Goal: Navigation & Orientation: Find specific page/section

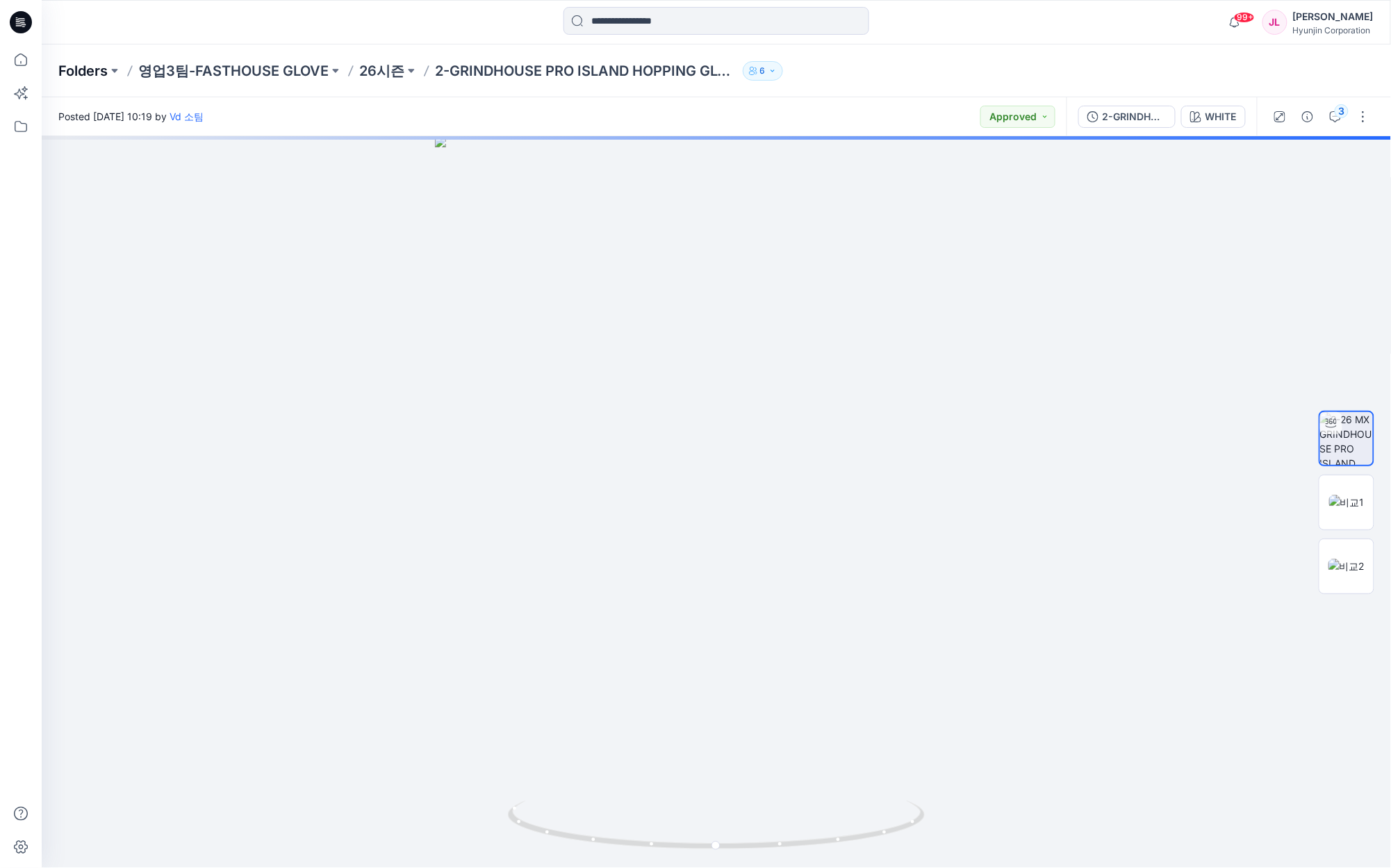
click at [67, 67] on p "Folders" at bounding box center [83, 71] width 50 height 19
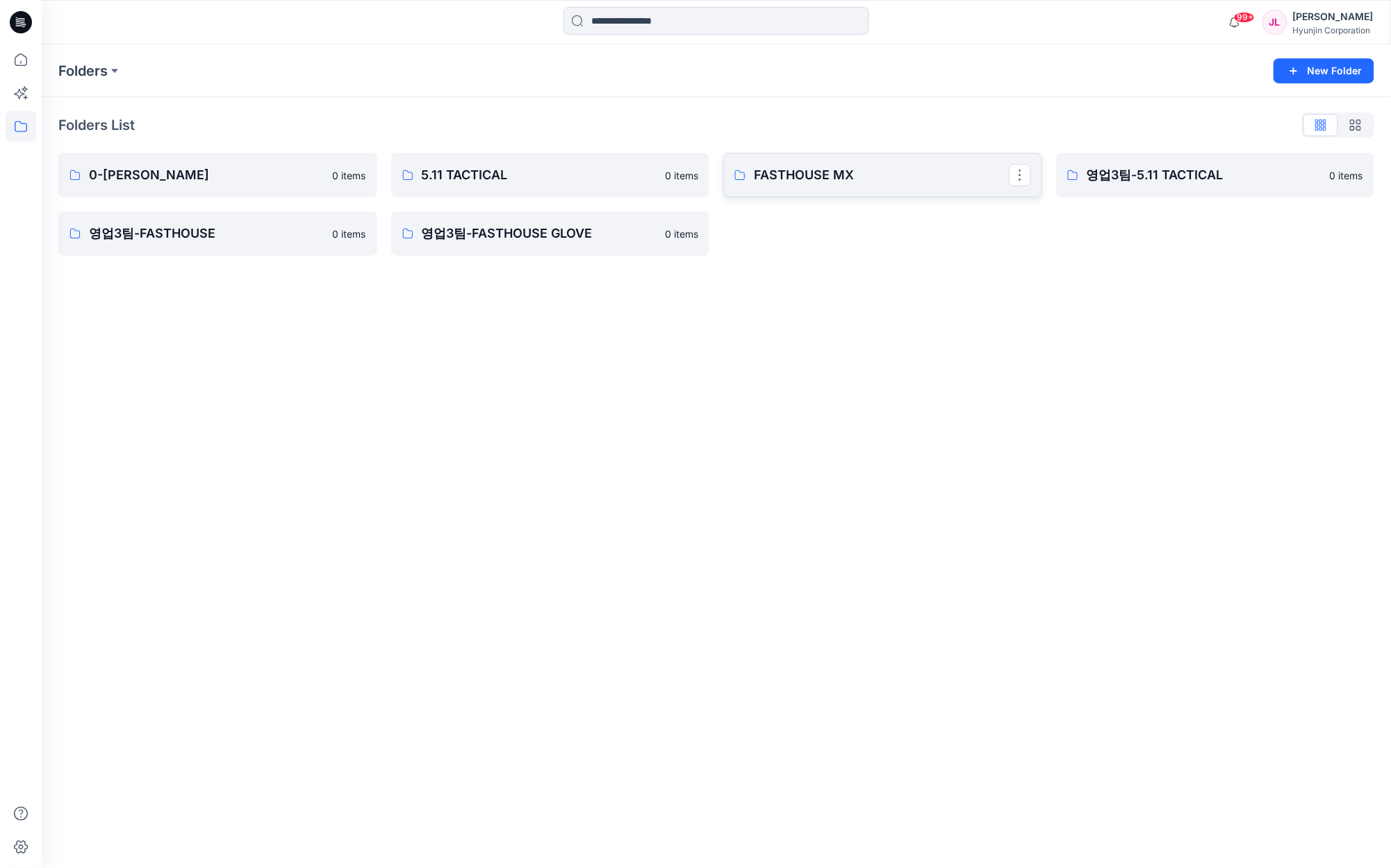
click at [846, 177] on p "FASTHOUSE MX" at bounding box center [881, 175] width 255 height 19
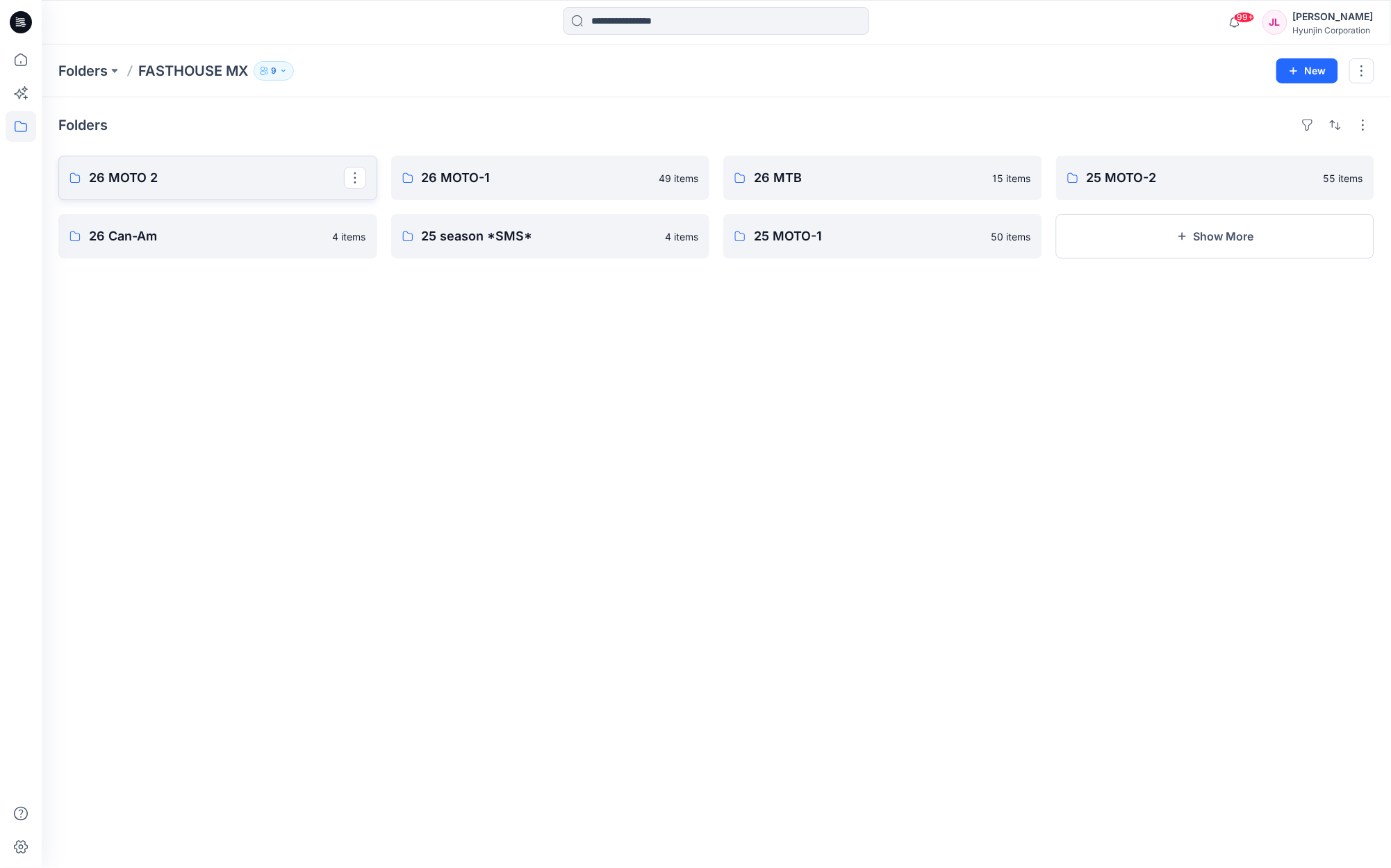
click at [225, 189] on link "26 MOTO 2" at bounding box center [218, 178] width 319 height 44
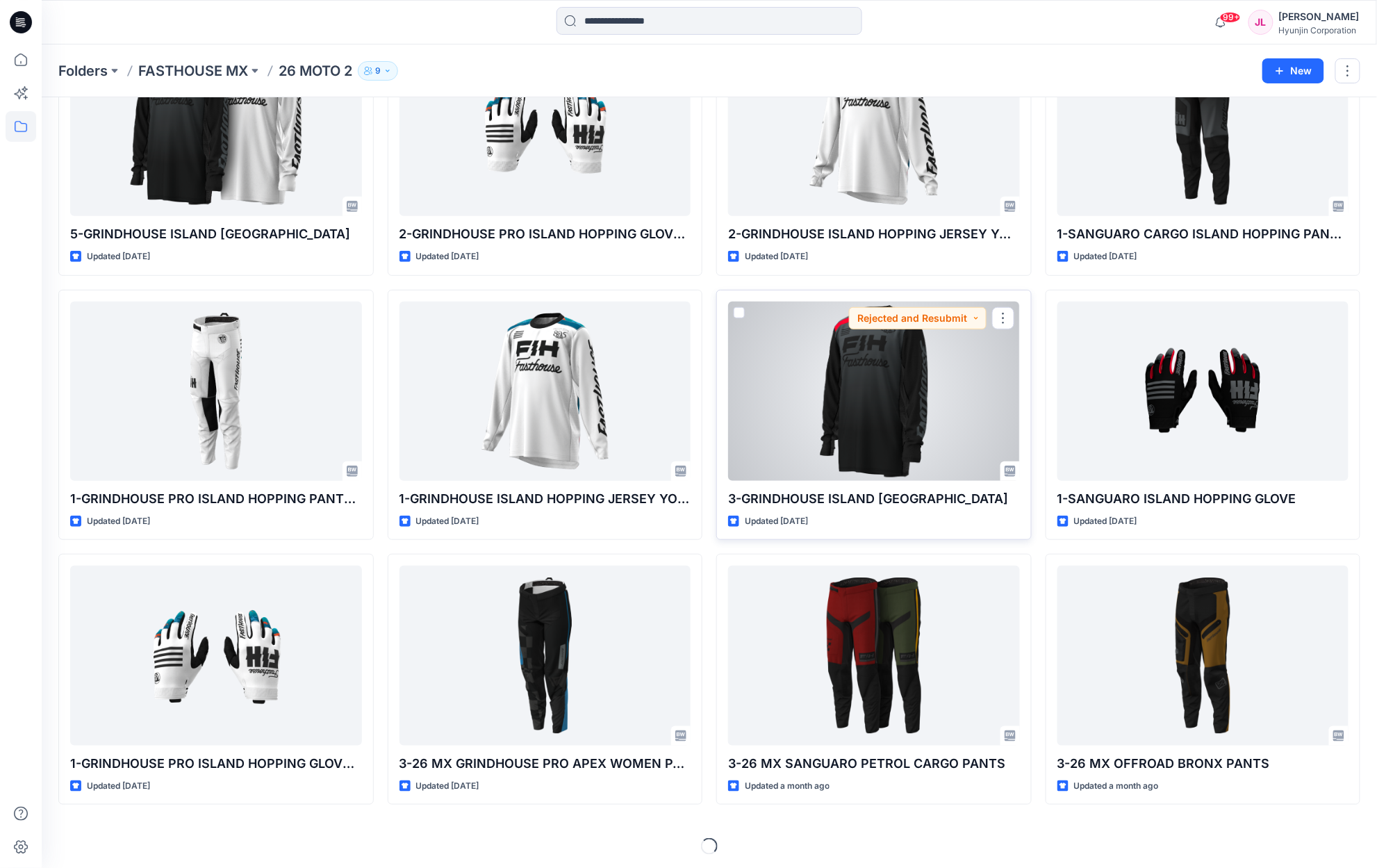
scroll to position [135, 0]
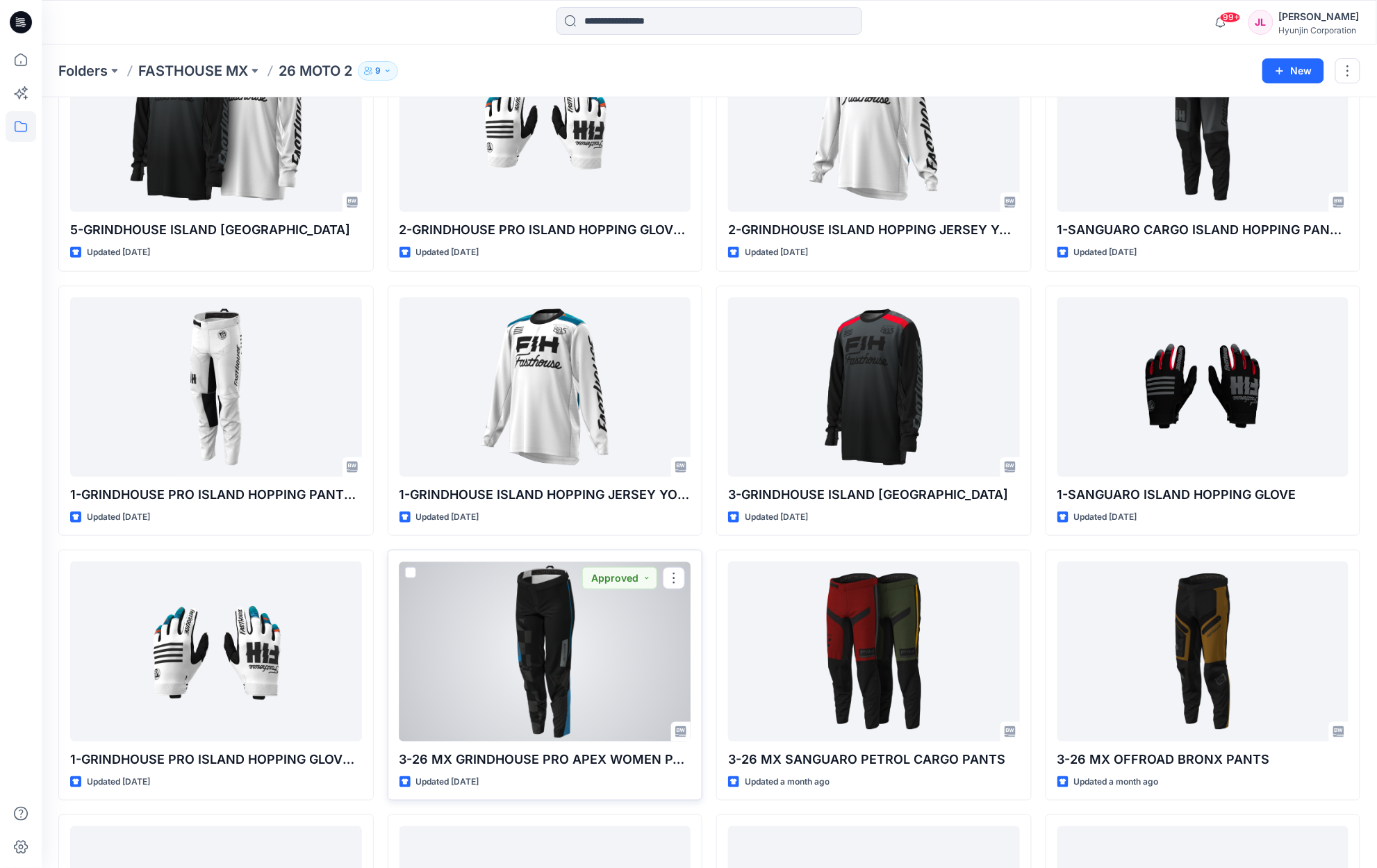
click at [505, 642] on div at bounding box center [545, 651] width 292 height 179
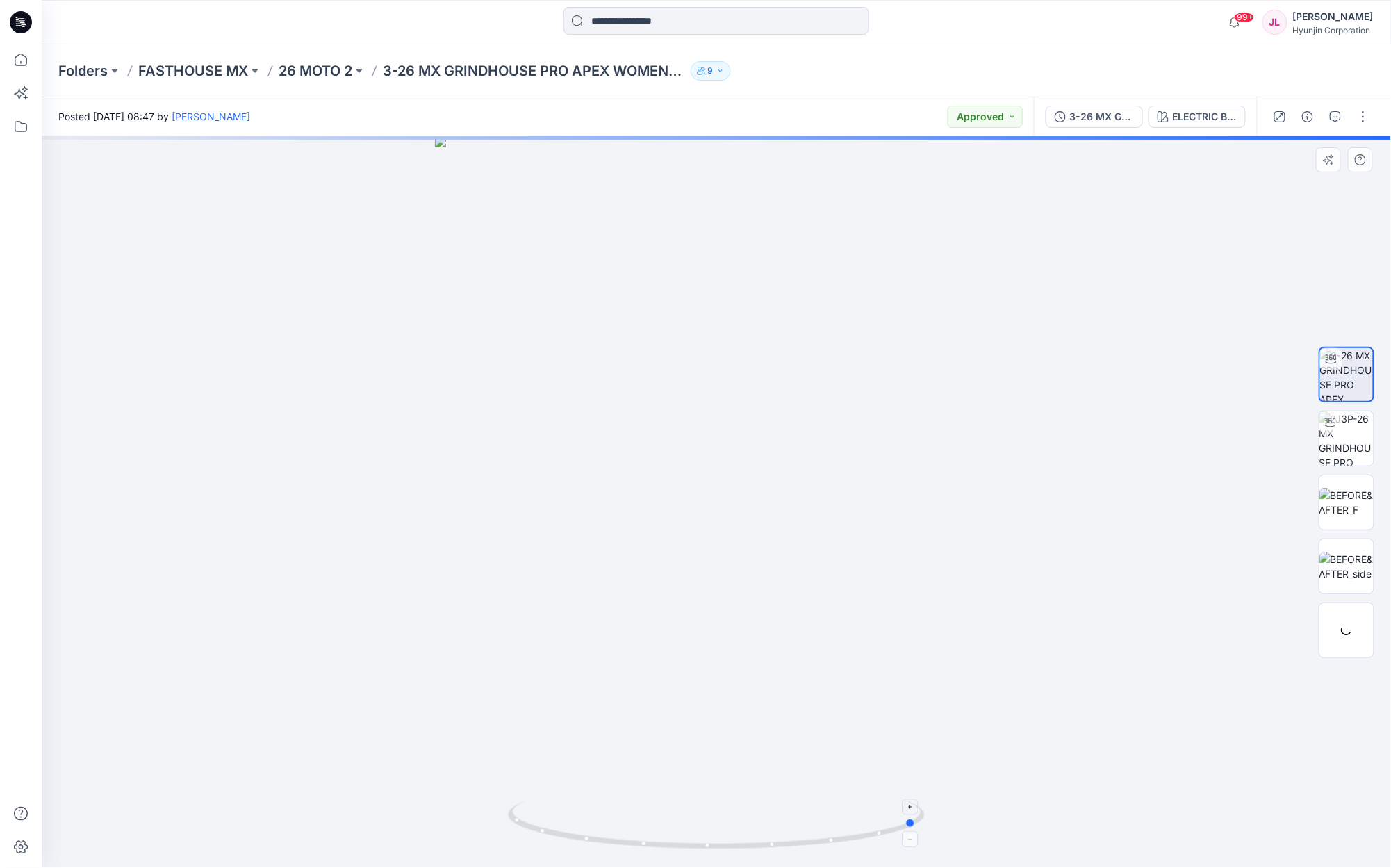
drag, startPoint x: 849, startPoint y: 790, endPoint x: 633, endPoint y: 818, distance: 217.8
click at [633, 818] on div at bounding box center [716, 502] width 1350 height 732
drag, startPoint x: 739, startPoint y: 857, endPoint x: 550, endPoint y: 831, distance: 190.8
click at [508, 845] on div at bounding box center [716, 502] width 1350 height 732
click at [1028, 598] on div at bounding box center [716, 502] width 1350 height 732
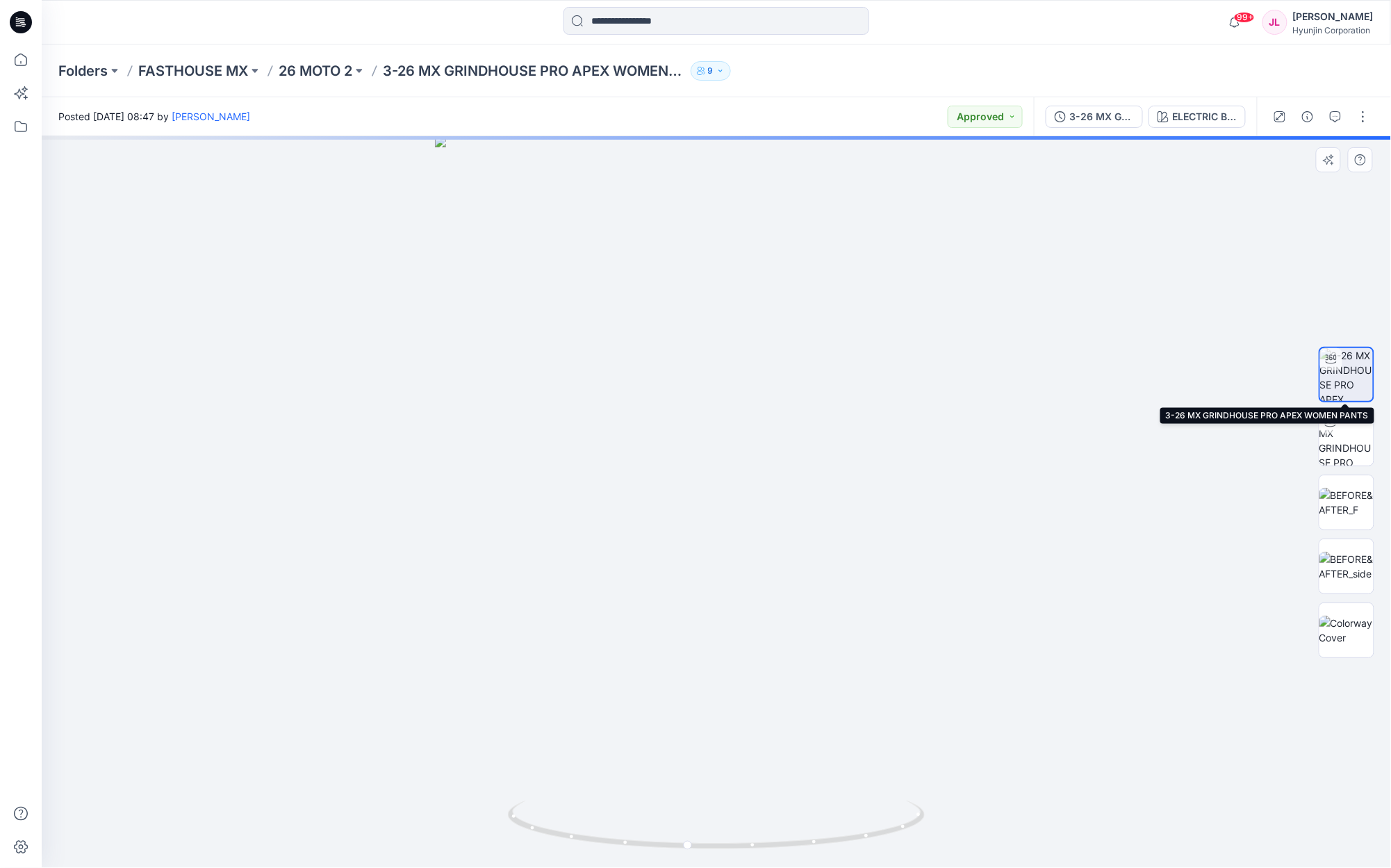
click at [1346, 382] on img at bounding box center [1346, 374] width 53 height 53
drag, startPoint x: 846, startPoint y: 837, endPoint x: 756, endPoint y: 850, distance: 90.9
click at [756, 850] on icon at bounding box center [718, 827] width 420 height 52
drag, startPoint x: 656, startPoint y: 310, endPoint x: 666, endPoint y: 598, distance: 288.2
click at [666, 598] on img at bounding box center [717, 472] width 994 height 791
